Goal: Task Accomplishment & Management: Complete application form

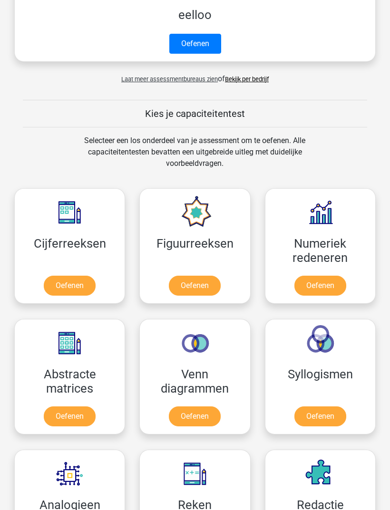
scroll to position [447, 0]
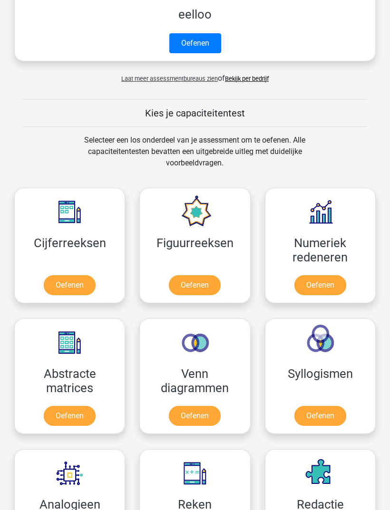
click at [59, 279] on link "Oefenen" at bounding box center [70, 286] width 52 height 20
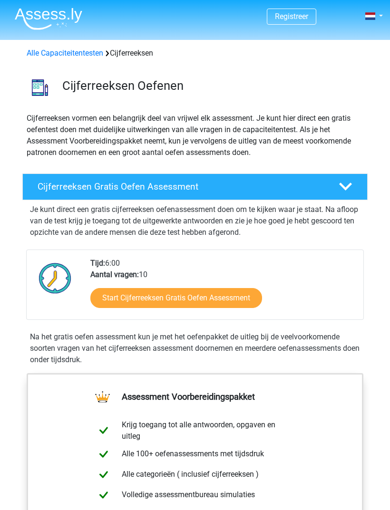
click at [233, 292] on link "Start Cijferreeksen Gratis Oefen Assessment" at bounding box center [176, 298] width 172 height 20
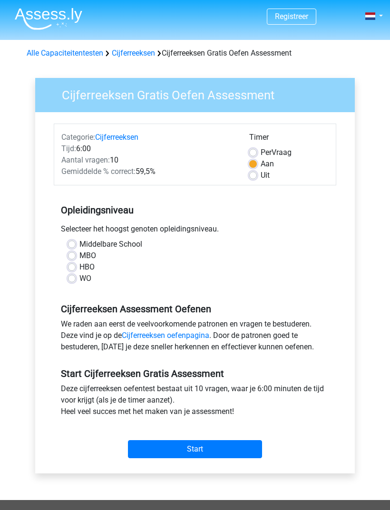
click at [79, 255] on label "MBO" at bounding box center [87, 255] width 17 height 11
click at [71, 255] on input "MBO" at bounding box center [72, 255] width 8 height 10
radio input "true"
click at [191, 452] on input "Start" at bounding box center [195, 449] width 134 height 18
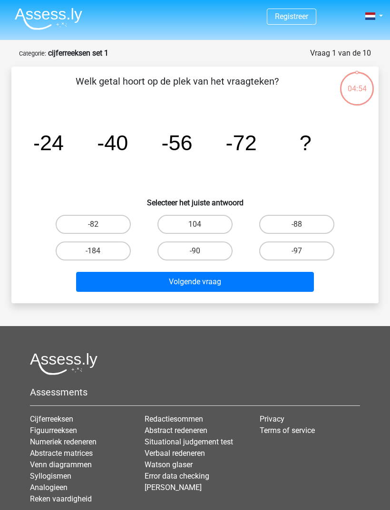
click at [296, 217] on label "-88" at bounding box center [296, 224] width 75 height 19
click at [297, 224] on input "-88" at bounding box center [300, 227] width 6 height 6
radio input "true"
click at [259, 278] on button "Volgende vraag" at bounding box center [195, 282] width 238 height 20
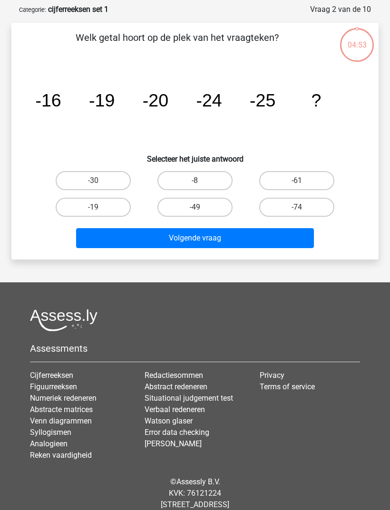
scroll to position [48, 0]
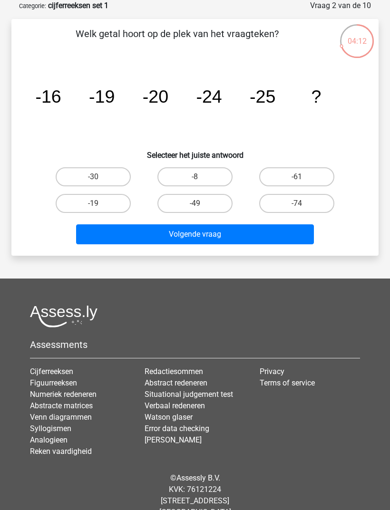
click at [100, 175] on label "-30" at bounding box center [93, 176] width 75 height 19
click at [99, 177] on input "-30" at bounding box center [96, 180] width 6 height 6
radio input "true"
click at [245, 233] on button "Volgende vraag" at bounding box center [195, 234] width 238 height 20
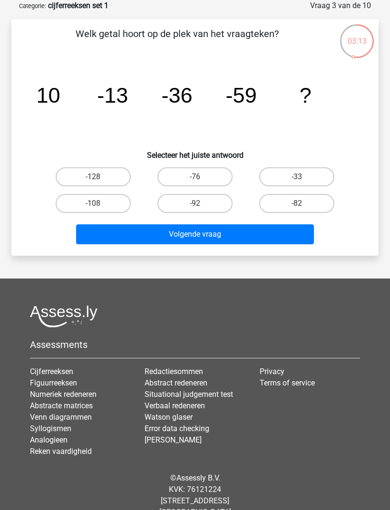
click at [236, 169] on div "-76" at bounding box center [195, 176] width 94 height 19
click at [221, 169] on label "-76" at bounding box center [194, 176] width 75 height 19
click at [201, 177] on input "-76" at bounding box center [198, 180] width 6 height 6
radio input "true"
click at [244, 231] on button "Volgende vraag" at bounding box center [195, 234] width 238 height 20
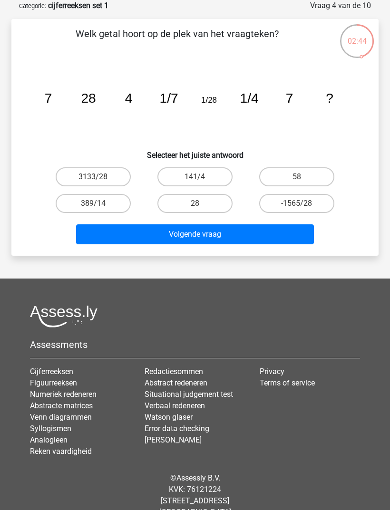
click at [195, 194] on label "28" at bounding box center [194, 203] width 75 height 19
click at [195, 204] on input "28" at bounding box center [198, 207] width 6 height 6
radio input "true"
click at [219, 232] on button "Volgende vraag" at bounding box center [195, 234] width 238 height 20
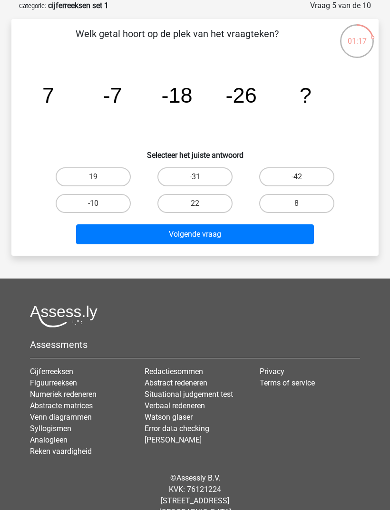
click at [321, 177] on label "-42" at bounding box center [296, 176] width 75 height 19
click at [303, 177] on input "-42" at bounding box center [300, 180] width 6 height 6
radio input "true"
click at [238, 235] on button "Volgende vraag" at bounding box center [195, 234] width 238 height 20
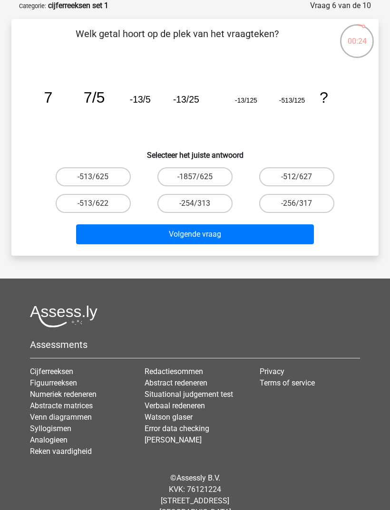
click at [117, 177] on label "-513/625" at bounding box center [93, 176] width 75 height 19
click at [99, 177] on input "-513/625" at bounding box center [96, 180] width 6 height 6
radio input "true"
click at [169, 234] on button "Volgende vraag" at bounding box center [195, 234] width 238 height 20
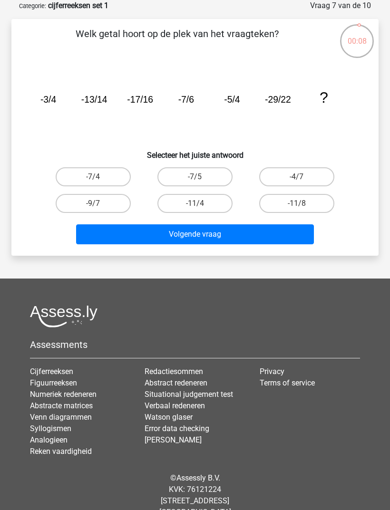
click at [192, 208] on label "-11/4" at bounding box center [194, 203] width 75 height 19
click at [195, 208] on input "-11/4" at bounding box center [198, 207] width 6 height 6
radio input "true"
click at [193, 232] on button "Volgende vraag" at bounding box center [195, 234] width 238 height 20
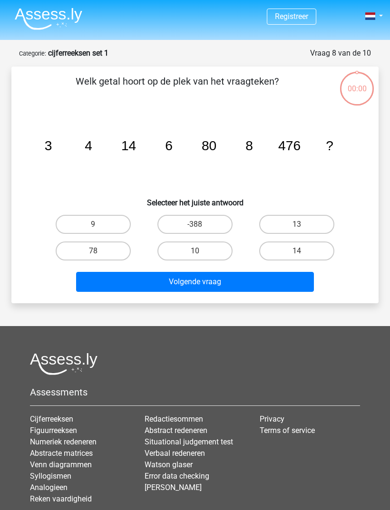
scroll to position [48, 0]
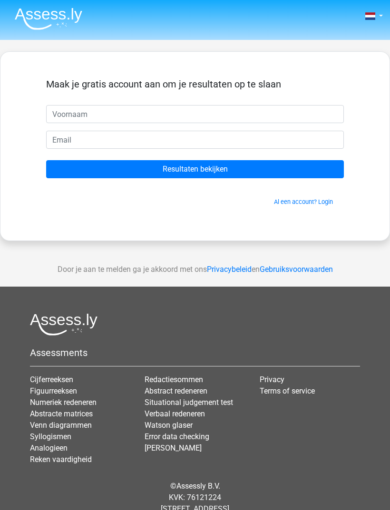
scroll to position [30, 0]
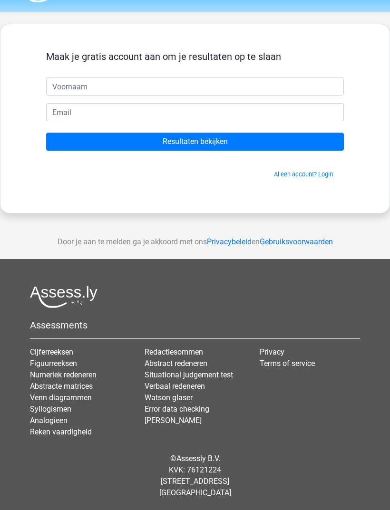
click at [202, 78] on input "text" at bounding box center [195, 87] width 298 height 18
type input "Mau"
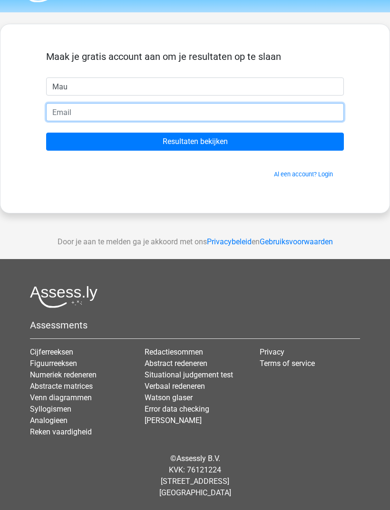
click at [138, 106] on input "email" at bounding box center [195, 112] width 298 height 18
type input "m"
type input "[EMAIL_ADDRESS][DOMAIN_NAME]"
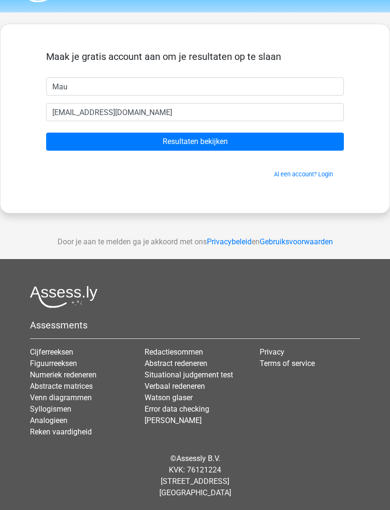
click at [207, 140] on input "Resultaten bekijken" at bounding box center [195, 142] width 298 height 18
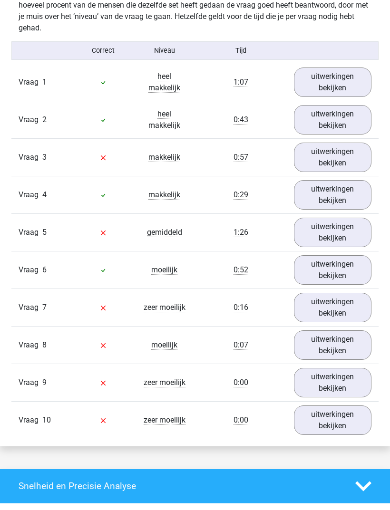
scroll to position [780, 0]
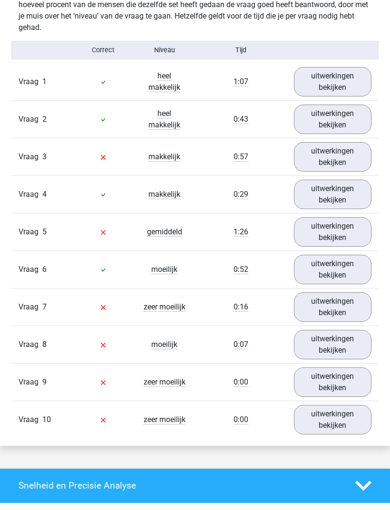
click at [349, 264] on link "uitwerkingen bekijken" at bounding box center [333, 269] width 78 height 29
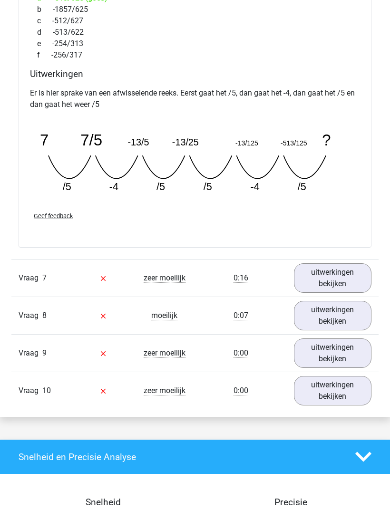
scroll to position [1199, 0]
click at [333, 278] on link "uitwerkingen bekijken" at bounding box center [333, 277] width 78 height 29
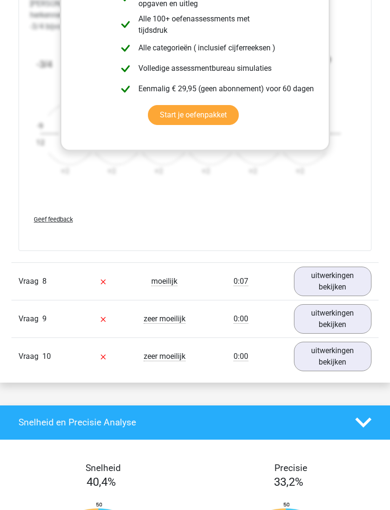
scroll to position [1795, 0]
click at [335, 282] on link "uitwerkingen bekijken" at bounding box center [333, 281] width 78 height 29
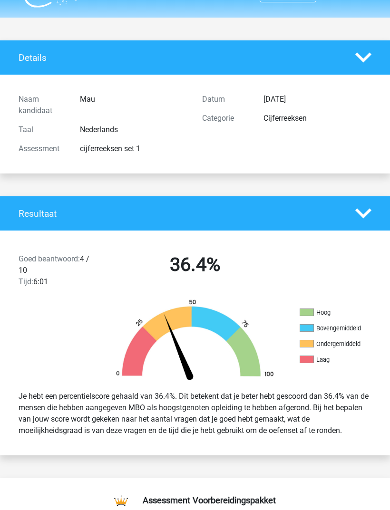
scroll to position [0, 0]
